Goal: Use online tool/utility: Utilize a website feature to perform a specific function

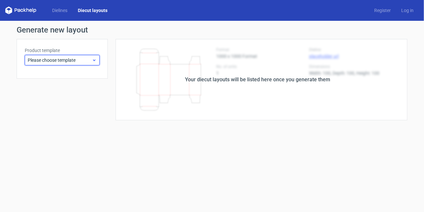
click at [62, 59] on span "Please choose template" at bounding box center [60, 60] width 64 height 7
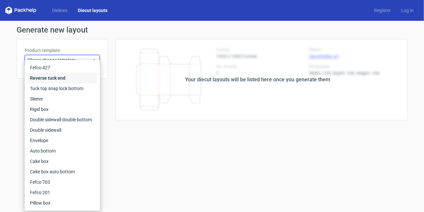
click at [50, 77] on div "Reverse tuck end" at bounding box center [62, 78] width 70 height 10
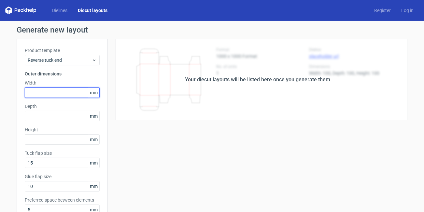
click at [53, 88] on input "text" at bounding box center [62, 93] width 75 height 10
type input "52"
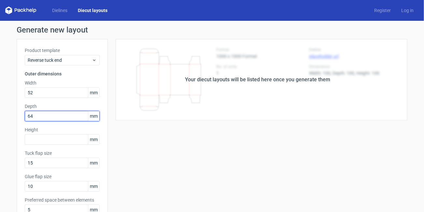
type input "64"
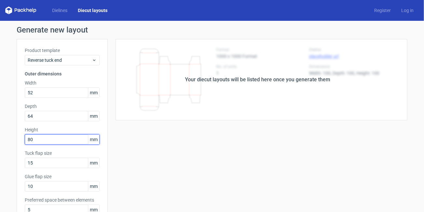
type input "80"
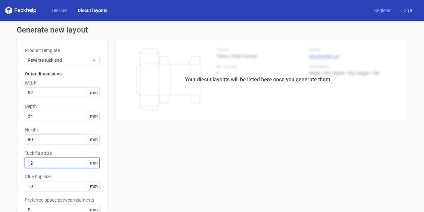
type input "12"
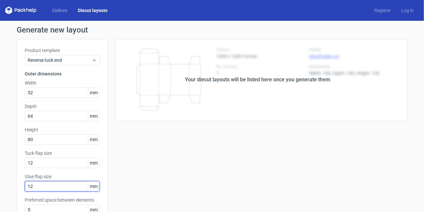
type input "12"
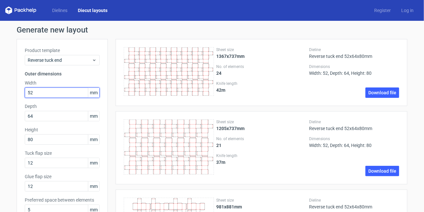
drag, startPoint x: 44, startPoint y: 92, endPoint x: 24, endPoint y: 92, distance: 19.5
click at [25, 92] on input "52" at bounding box center [62, 93] width 75 height 10
type input "60"
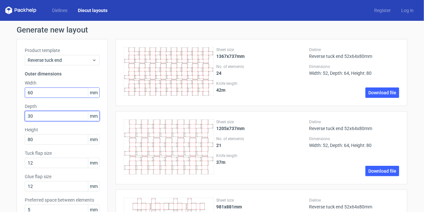
type input "30"
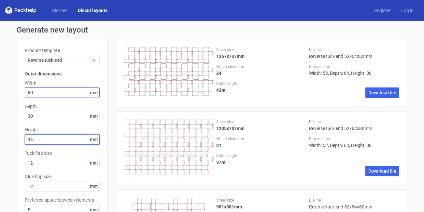
type input "94"
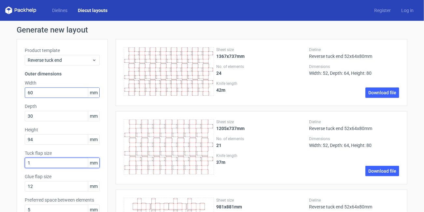
type input "12"
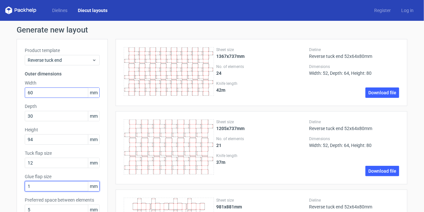
type input "12"
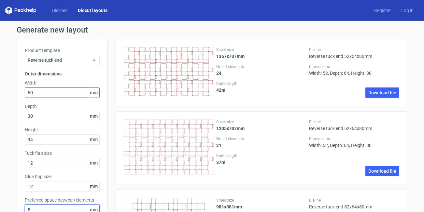
scroll to position [3, 0]
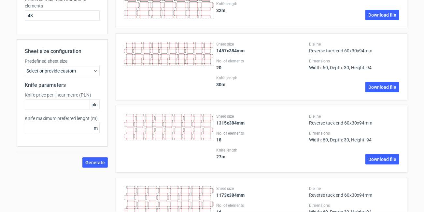
scroll to position [219, 0]
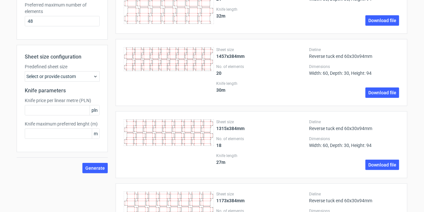
click at [75, 78] on div "Select or provide custom" at bounding box center [62, 76] width 75 height 10
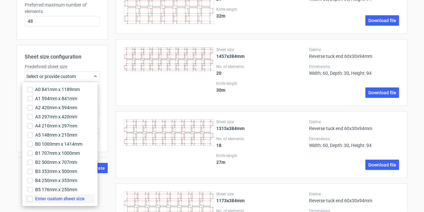
click at [48, 197] on span "Enter custom sheet size" at bounding box center [59, 199] width 49 height 7
click at [33, 197] on input "Enter custom sheet size" at bounding box center [29, 199] width 5 height 5
click at [111, 177] on div "Sheet size 1315x384mm No. of elements 18 Knife length 27 m Dieline Reverse tuck…" at bounding box center [258, 144] width 300 height 67
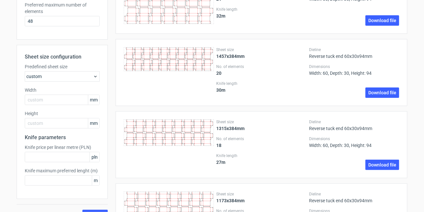
click at [60, 93] on div "Width mm" at bounding box center [62, 96] width 75 height 18
click at [58, 97] on input "text" at bounding box center [62, 100] width 75 height 10
type input "5"
type input "650"
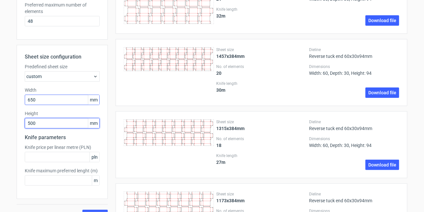
type input "500"
click at [82, 210] on button "Generate" at bounding box center [94, 215] width 25 height 10
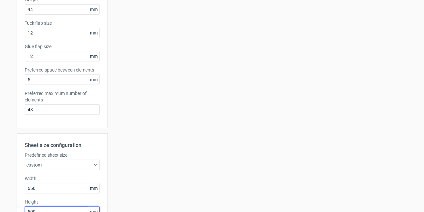
scroll to position [162, 0]
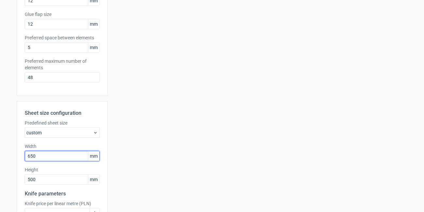
drag, startPoint x: 42, startPoint y: 158, endPoint x: 107, endPoint y: 123, distance: 73.6
click at [17, 159] on div "Sheet size configuration Predefined sheet size custom Width 650 mm Height 500 m…" at bounding box center [62, 178] width 91 height 154
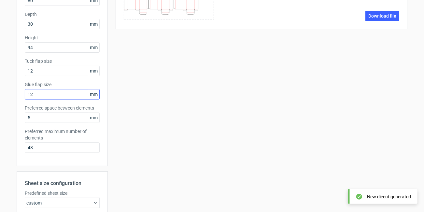
scroll to position [130, 0]
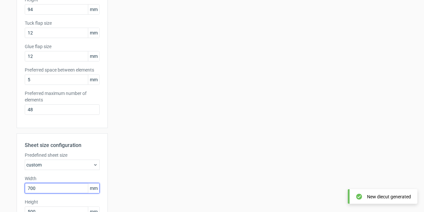
click at [35, 188] on input "700" at bounding box center [62, 188] width 75 height 10
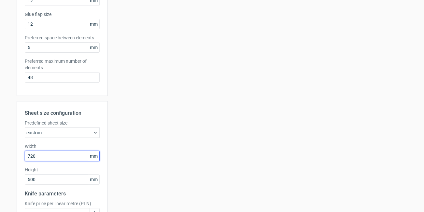
drag, startPoint x: 37, startPoint y: 154, endPoint x: 22, endPoint y: 155, distance: 15.0
click at [25, 155] on input "720" at bounding box center [62, 156] width 75 height 10
type input "730"
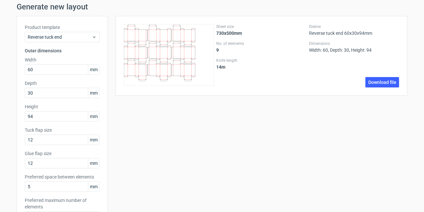
scroll to position [32, 0]
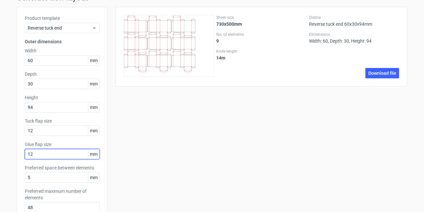
click at [40, 152] on input "12" at bounding box center [62, 154] width 75 height 10
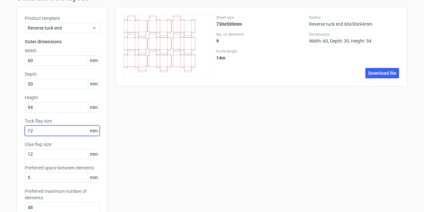
click at [48, 131] on input "12" at bounding box center [62, 131] width 75 height 10
type input "11"
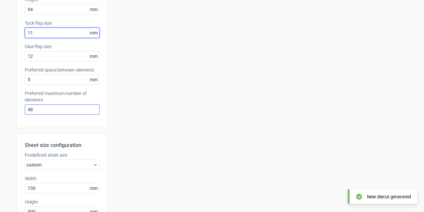
scroll to position [163, 0]
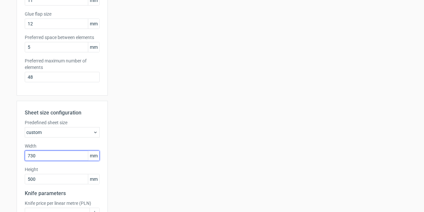
drag, startPoint x: 44, startPoint y: 155, endPoint x: 22, endPoint y: 158, distance: 22.6
click at [22, 158] on div "Sheet size configuration Predefined sheet size custom Width 730 mm Height 500 m…" at bounding box center [62, 178] width 91 height 154
type input "650"
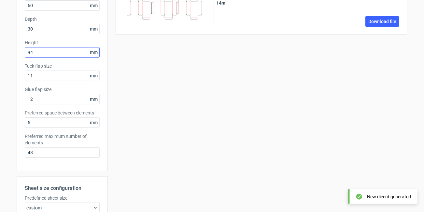
scroll to position [97, 0]
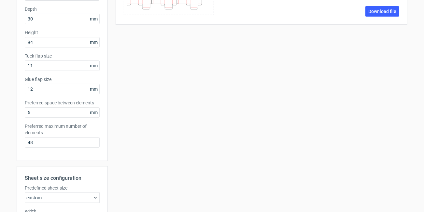
click at [93, 195] on icon at bounding box center [95, 197] width 5 height 5
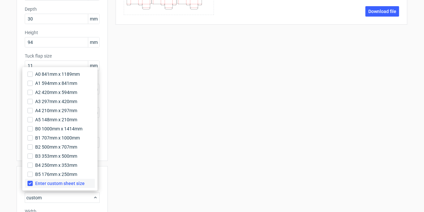
click at [76, 186] on span "Enter custom sheet size" at bounding box center [59, 183] width 49 height 7
click at [33, 186] on input "Enter custom sheet size" at bounding box center [29, 183] width 5 height 5
click at [134, 167] on div "Sheet size 650x500mm No. of elements 9 Knife length 14 m Dieline Reverse tuck e…" at bounding box center [258, 118] width 300 height 353
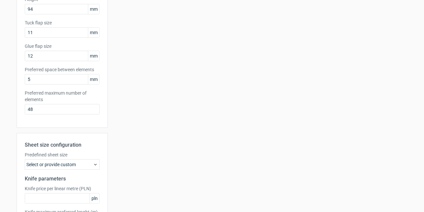
scroll to position [184, 0]
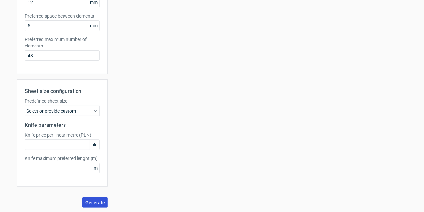
click at [90, 198] on button "Generate" at bounding box center [94, 203] width 25 height 10
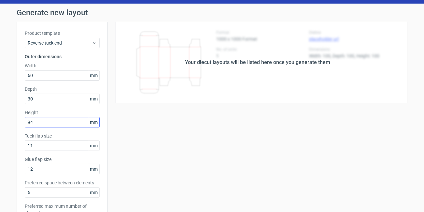
scroll to position [32, 0]
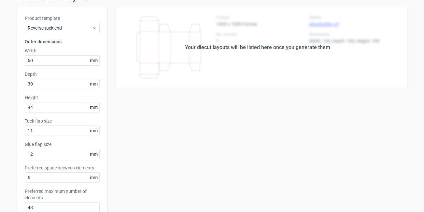
click at [184, 82] on div "Your diecut layouts will be listed here once you generate them" at bounding box center [258, 47] width 300 height 81
click at [60, 154] on input "12" at bounding box center [62, 154] width 75 height 10
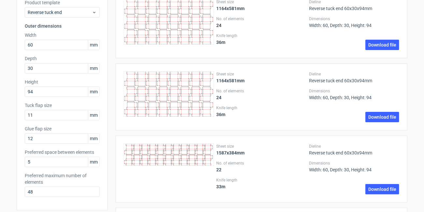
scroll to position [0, 0]
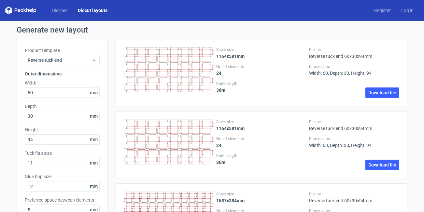
click at [97, 4] on div "Dielines Diecut layouts Register Log in" at bounding box center [212, 10] width 424 height 21
click at [97, 8] on link "Diecut layouts" at bounding box center [93, 10] width 40 height 7
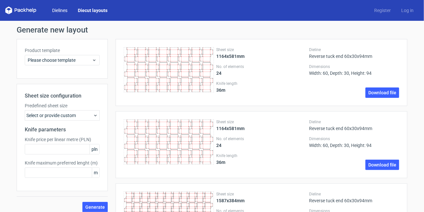
click at [69, 11] on link "Dielines" at bounding box center [60, 10] width 26 height 7
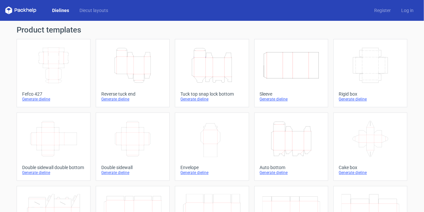
click at [273, 131] on icon "Height Depth Width" at bounding box center [291, 139] width 58 height 36
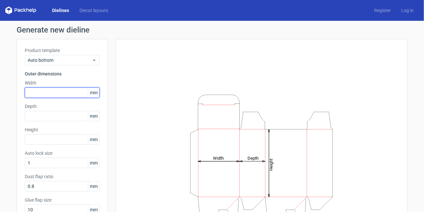
click at [51, 91] on input "text" at bounding box center [62, 93] width 75 height 10
type input "106"
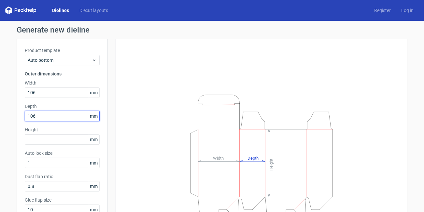
type input "106"
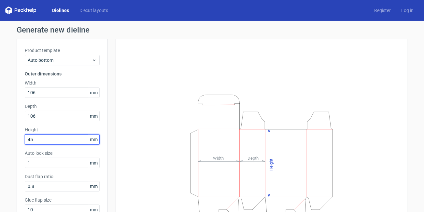
type input "45"
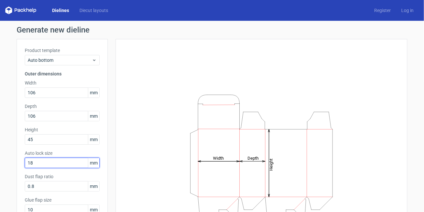
type input "18"
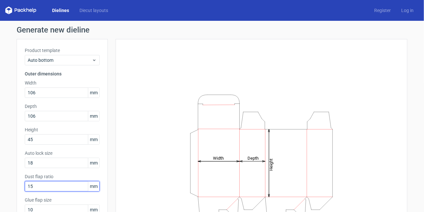
type input "15"
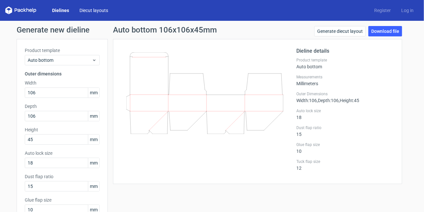
click at [93, 13] on link "Diecut layouts" at bounding box center [93, 10] width 39 height 7
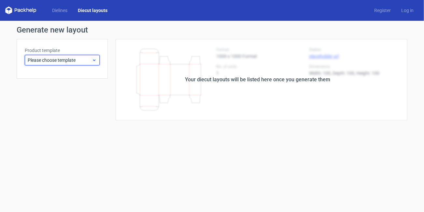
click at [64, 64] on div "Please choose template" at bounding box center [62, 60] width 75 height 10
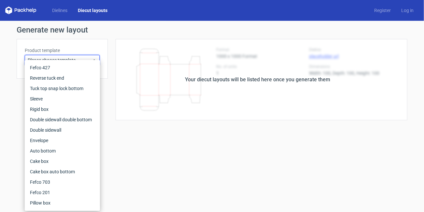
click at [164, 145] on form "Generate new layout Product template Please choose template Your diecut layouts…" at bounding box center [212, 116] width 424 height 191
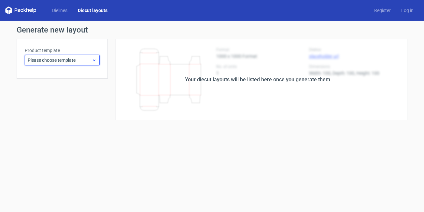
click at [77, 61] on span "Please choose template" at bounding box center [60, 60] width 64 height 7
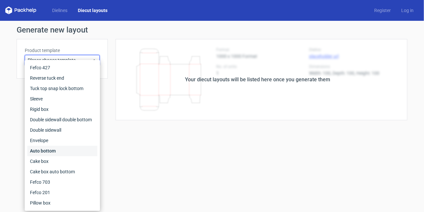
click at [51, 153] on div "Auto bottom" at bounding box center [62, 151] width 70 height 10
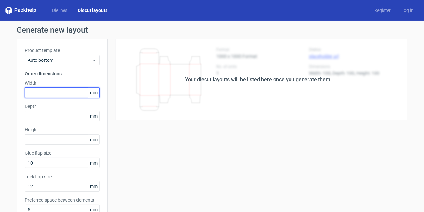
click at [59, 90] on input "text" at bounding box center [62, 93] width 75 height 10
type input "106"
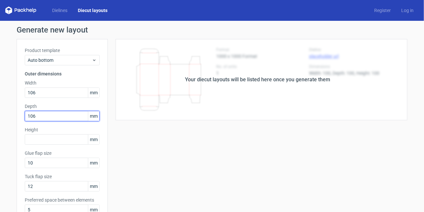
type input "106"
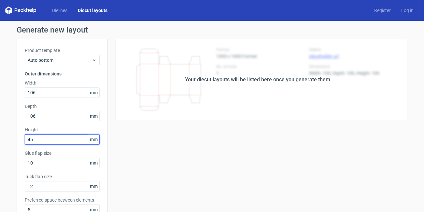
type input "45"
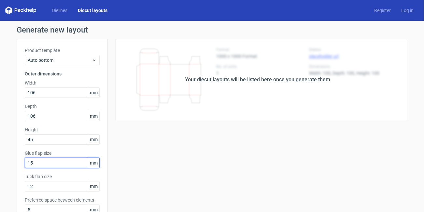
type input "15"
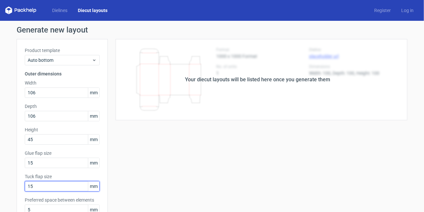
type input "15"
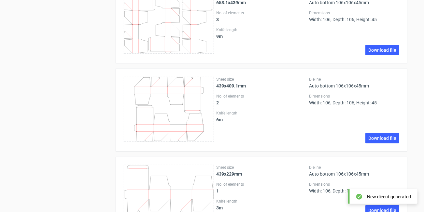
scroll to position [834, 0]
